Goal: Check status

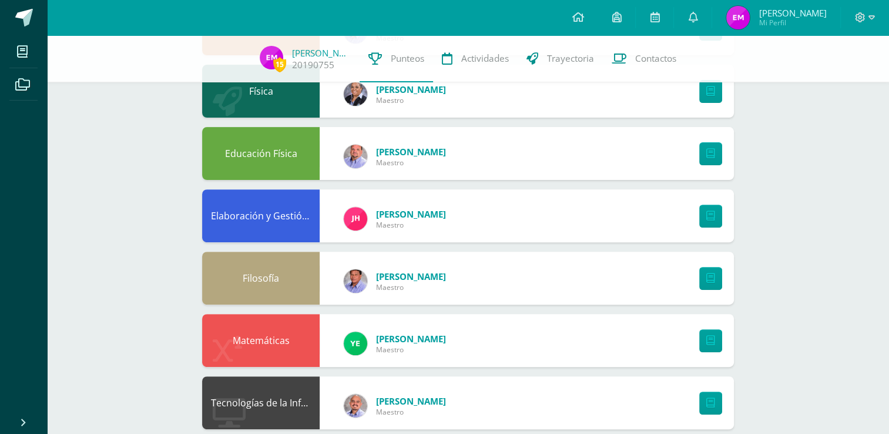
scroll to position [574, 0]
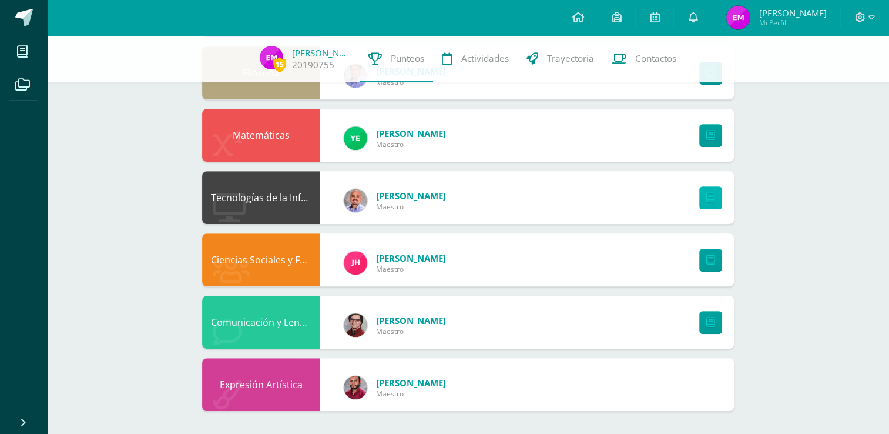
click at [703, 202] on link at bounding box center [710, 197] width 23 height 23
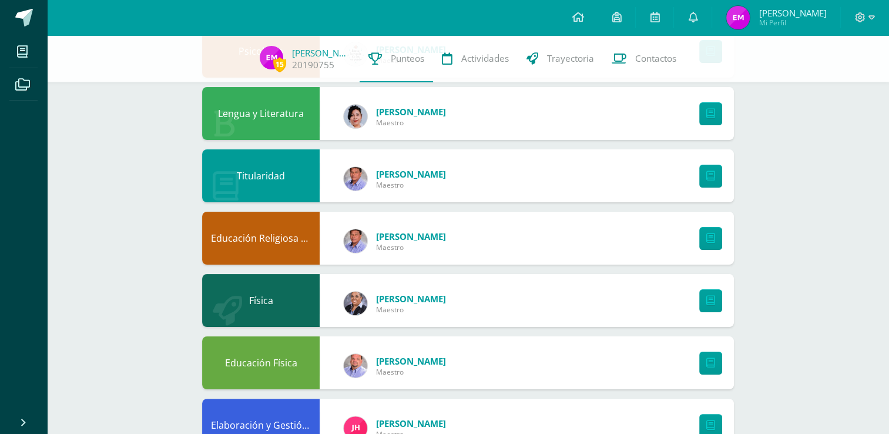
scroll to position [164, 0]
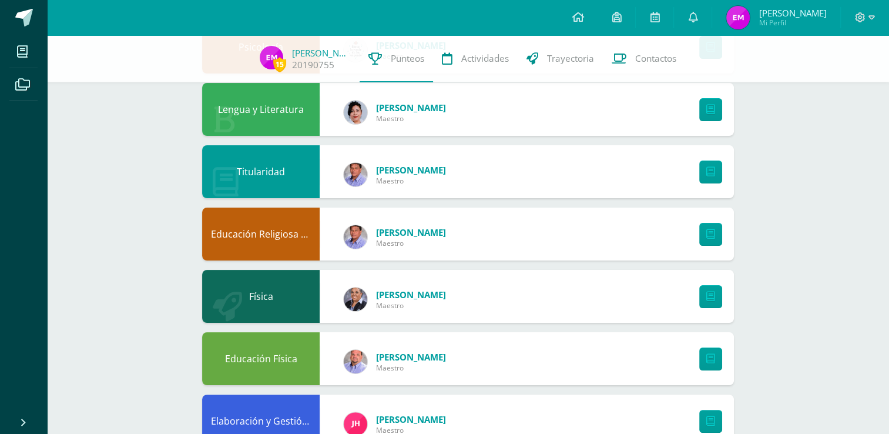
click at [517, 178] on div "Titularidad Víctor Medina Maestro" at bounding box center [468, 171] width 532 height 53
click at [274, 185] on div "Titularidad" at bounding box center [261, 171] width 118 height 53
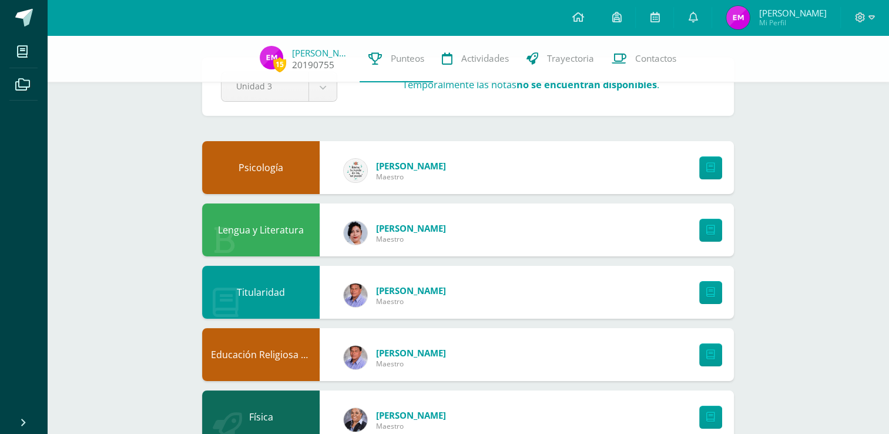
scroll to position [0, 0]
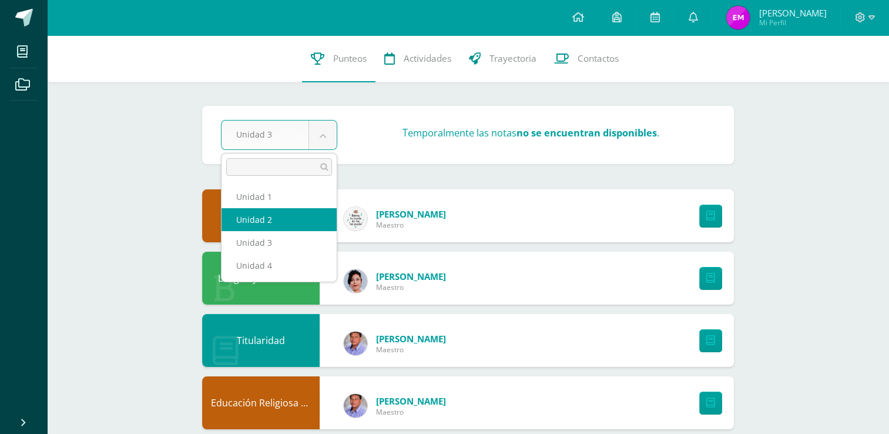
select select "Unidad 2"
